Goal: Find specific page/section

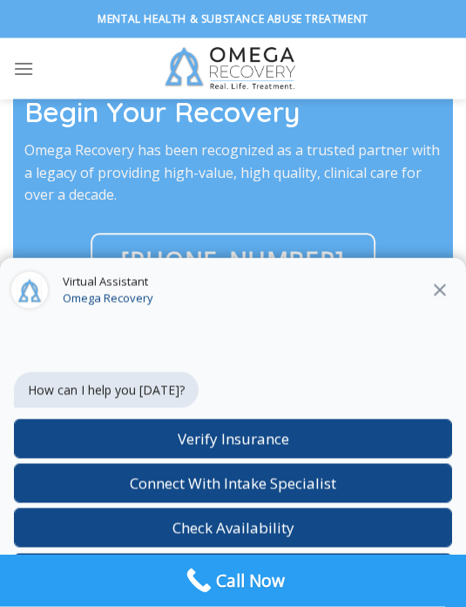
scroll to position [3344, 0]
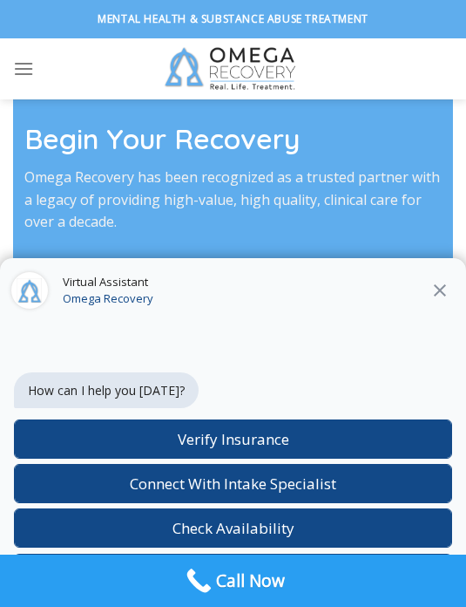
click at [443, 295] on icon "Close" at bounding box center [440, 290] width 21 height 21
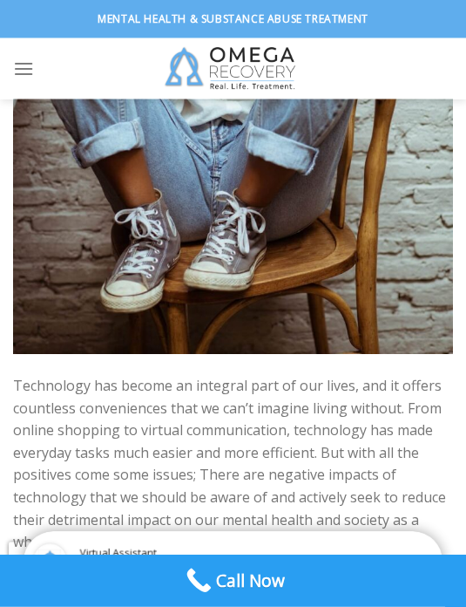
scroll to position [550, 0]
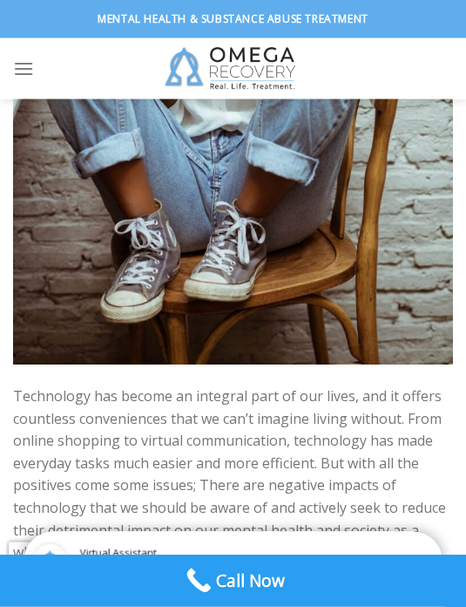
click at [13, 66] on icon "Menu" at bounding box center [23, 68] width 21 height 25
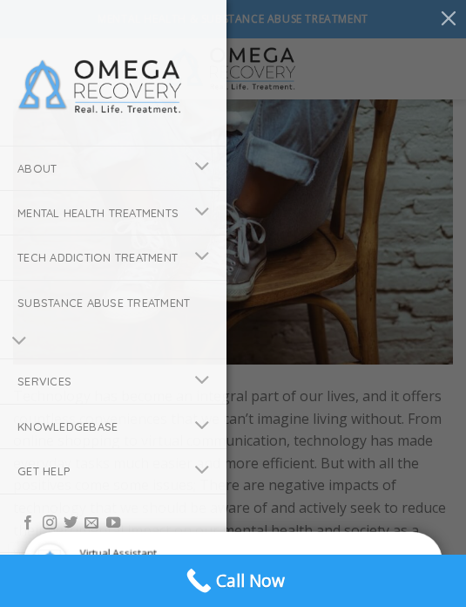
click at [65, 163] on link "About" at bounding box center [91, 168] width 183 height 44
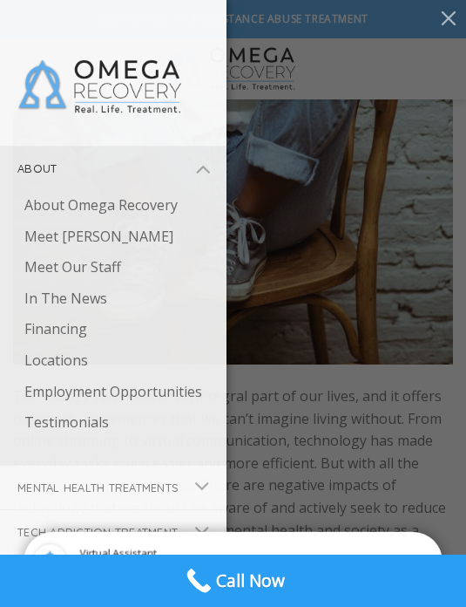
click at [51, 238] on link "Meet [PERSON_NAME]" at bounding box center [117, 236] width 220 height 31
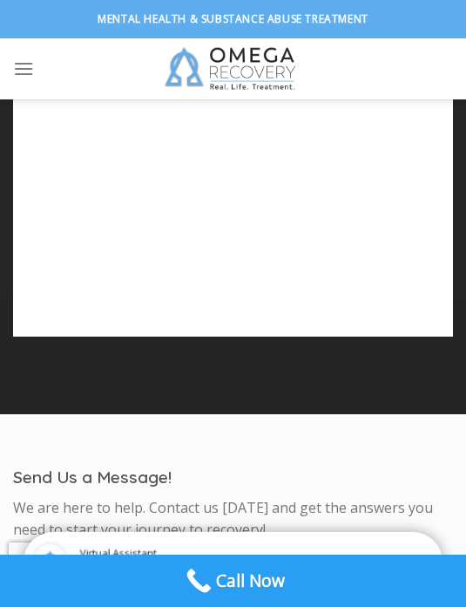
scroll to position [4793, 0]
